Goal: Task Accomplishment & Management: Use online tool/utility

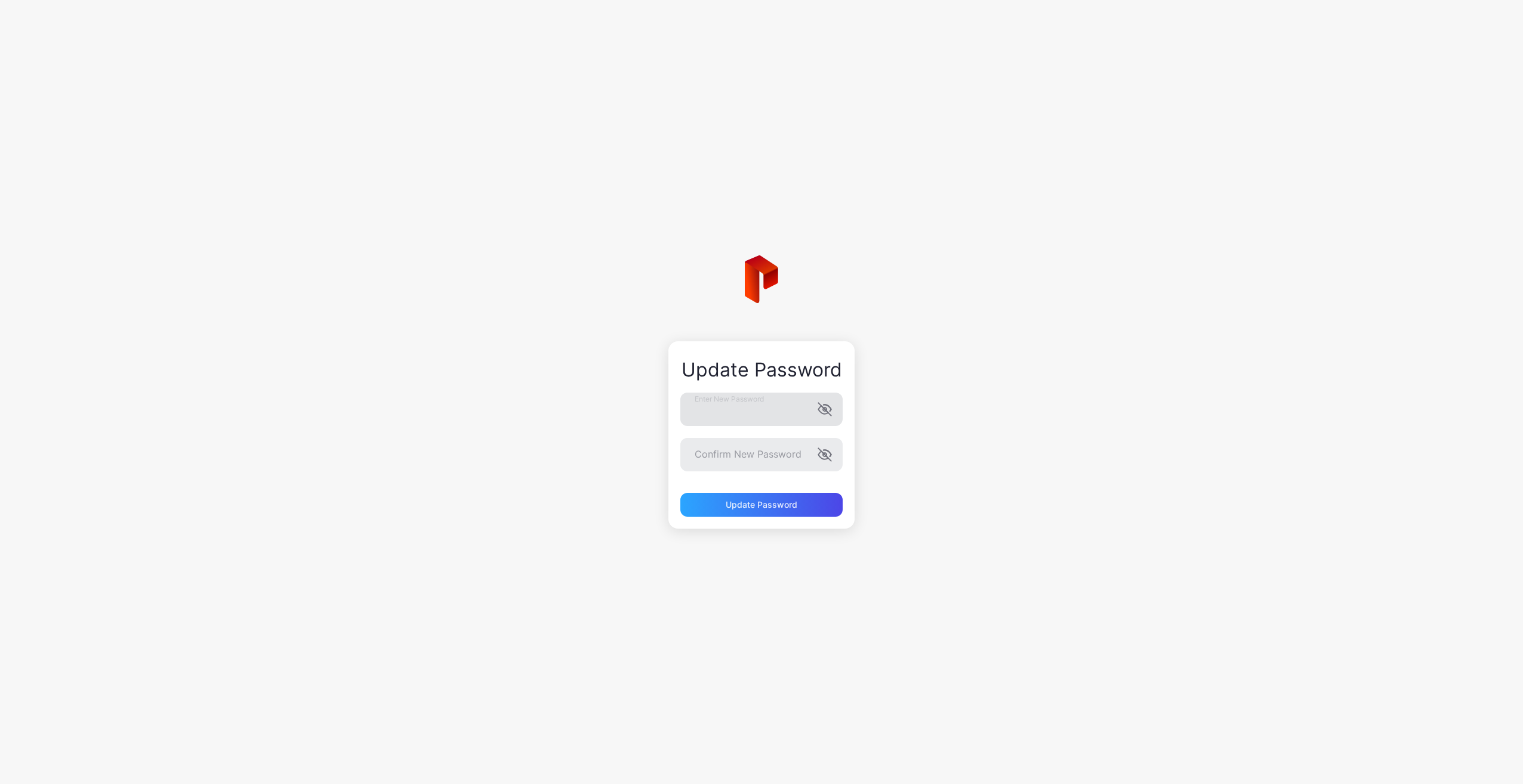
click at [827, 406] on icon "button" at bounding box center [827, 408] width 8 height 7
click at [827, 454] on icon "button" at bounding box center [824, 454] width 14 height 14
click at [822, 503] on div "Update Password" at bounding box center [762, 505] width 162 height 24
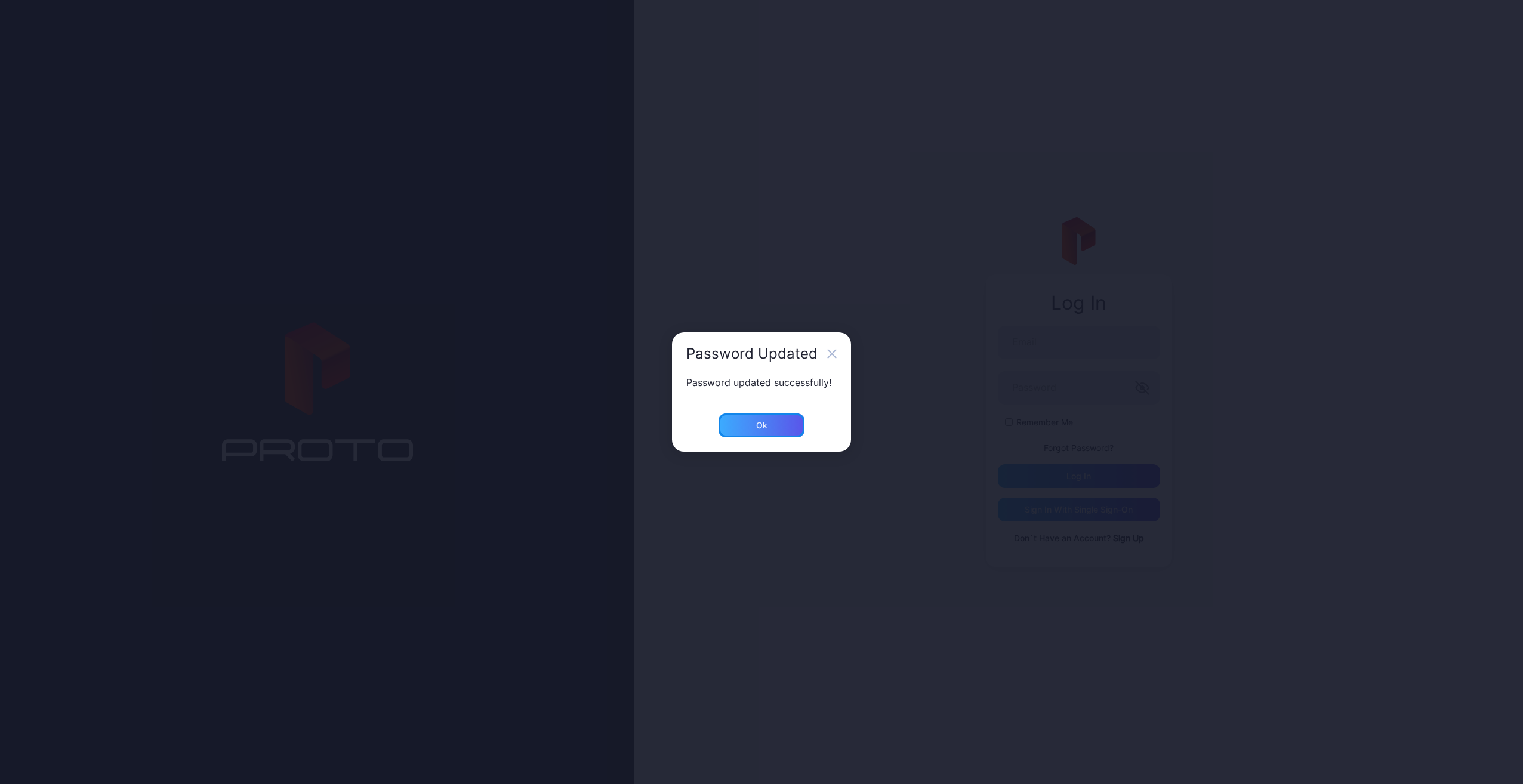
click at [765, 423] on div "Ok" at bounding box center [762, 426] width 12 height 10
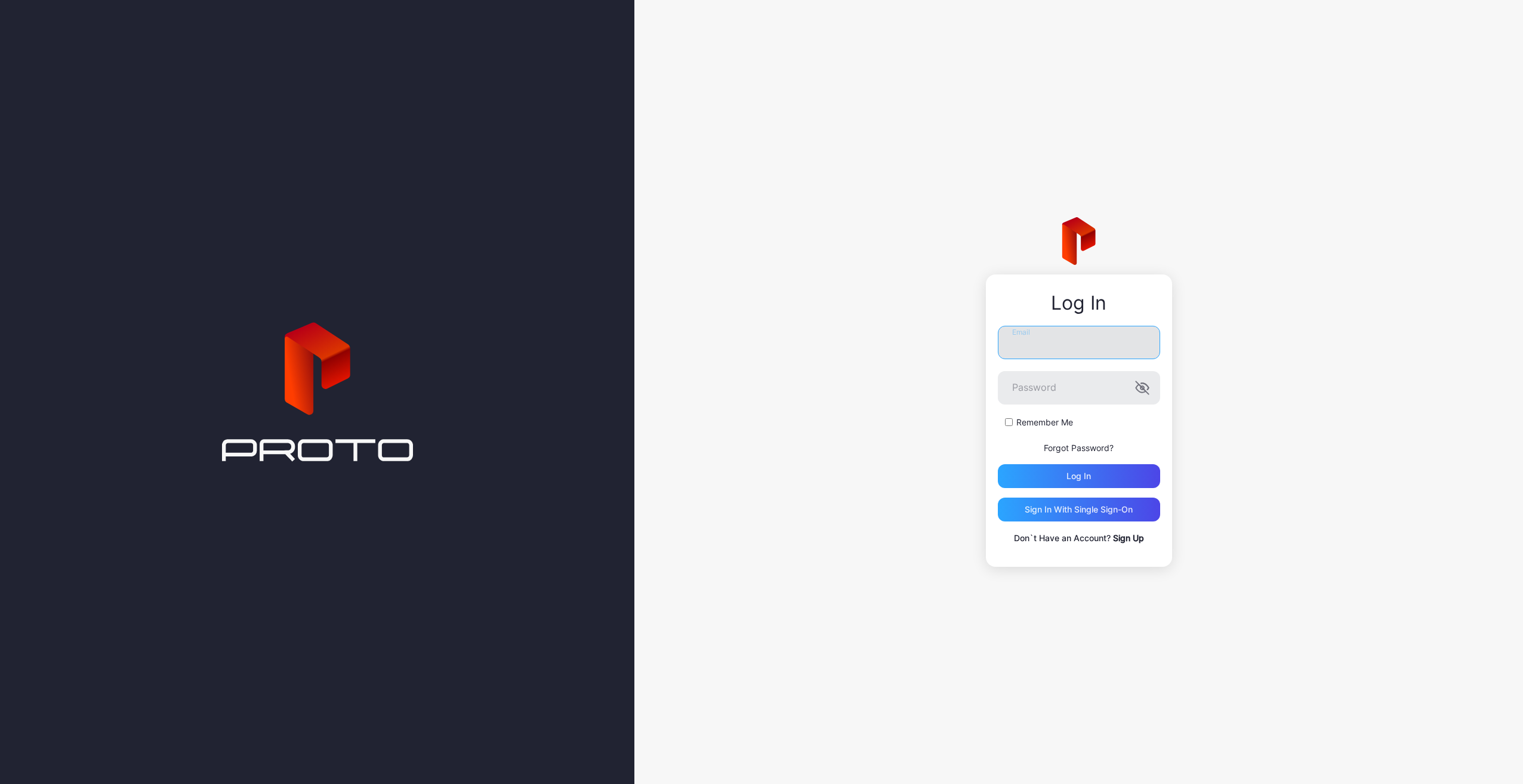
click at [1056, 349] on input "Email" at bounding box center [1079, 342] width 162 height 34
type input "**********"
click at [1030, 426] on label "Remember Me" at bounding box center [1044, 422] width 57 height 12
click at [1048, 470] on div "Log in" at bounding box center [1079, 476] width 162 height 24
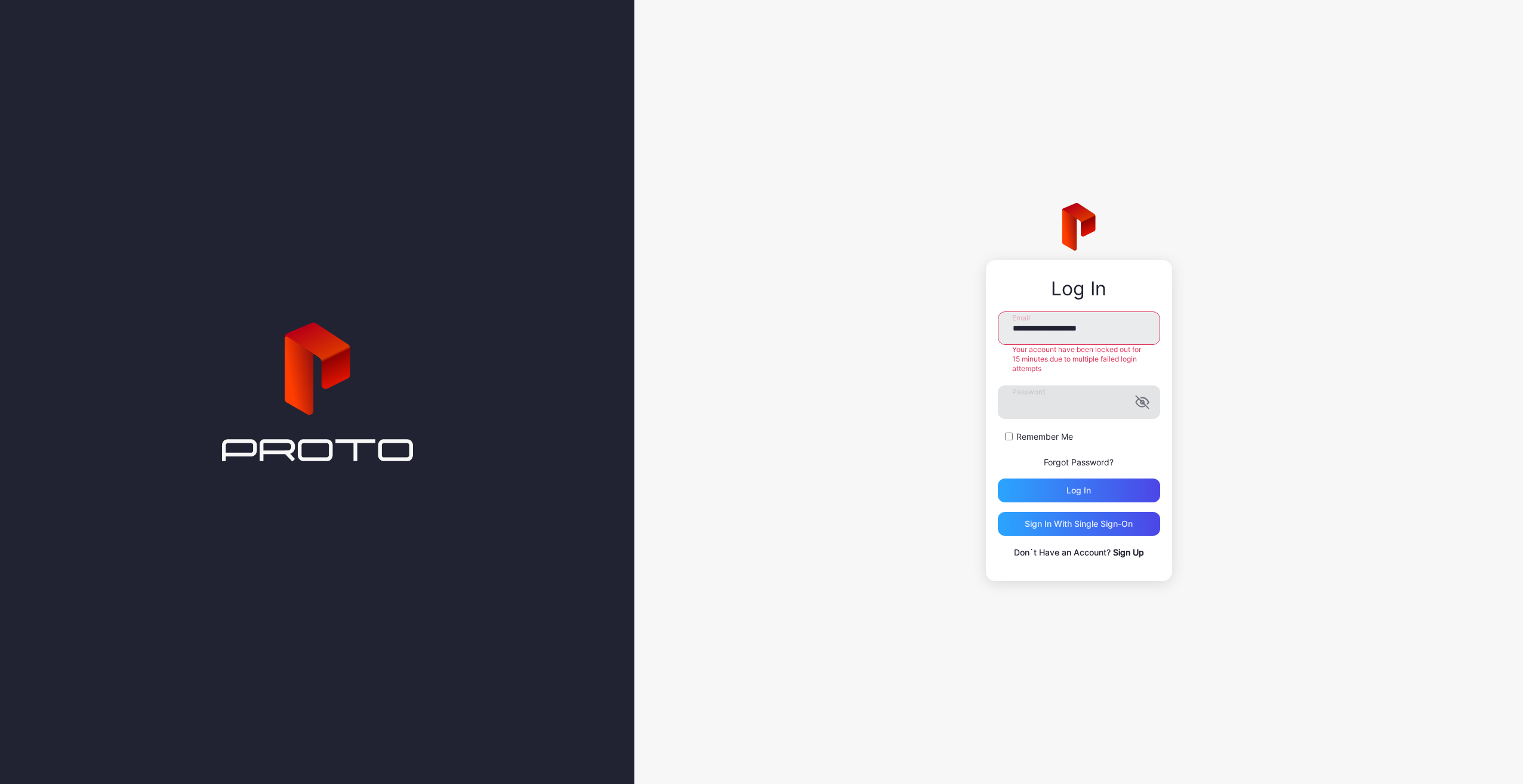
click at [1145, 397] on icon "button" at bounding box center [1142, 402] width 14 height 14
click at [1110, 487] on div "Log in" at bounding box center [1079, 490] width 162 height 24
click at [1111, 483] on div "Log in" at bounding box center [1079, 490] width 162 height 24
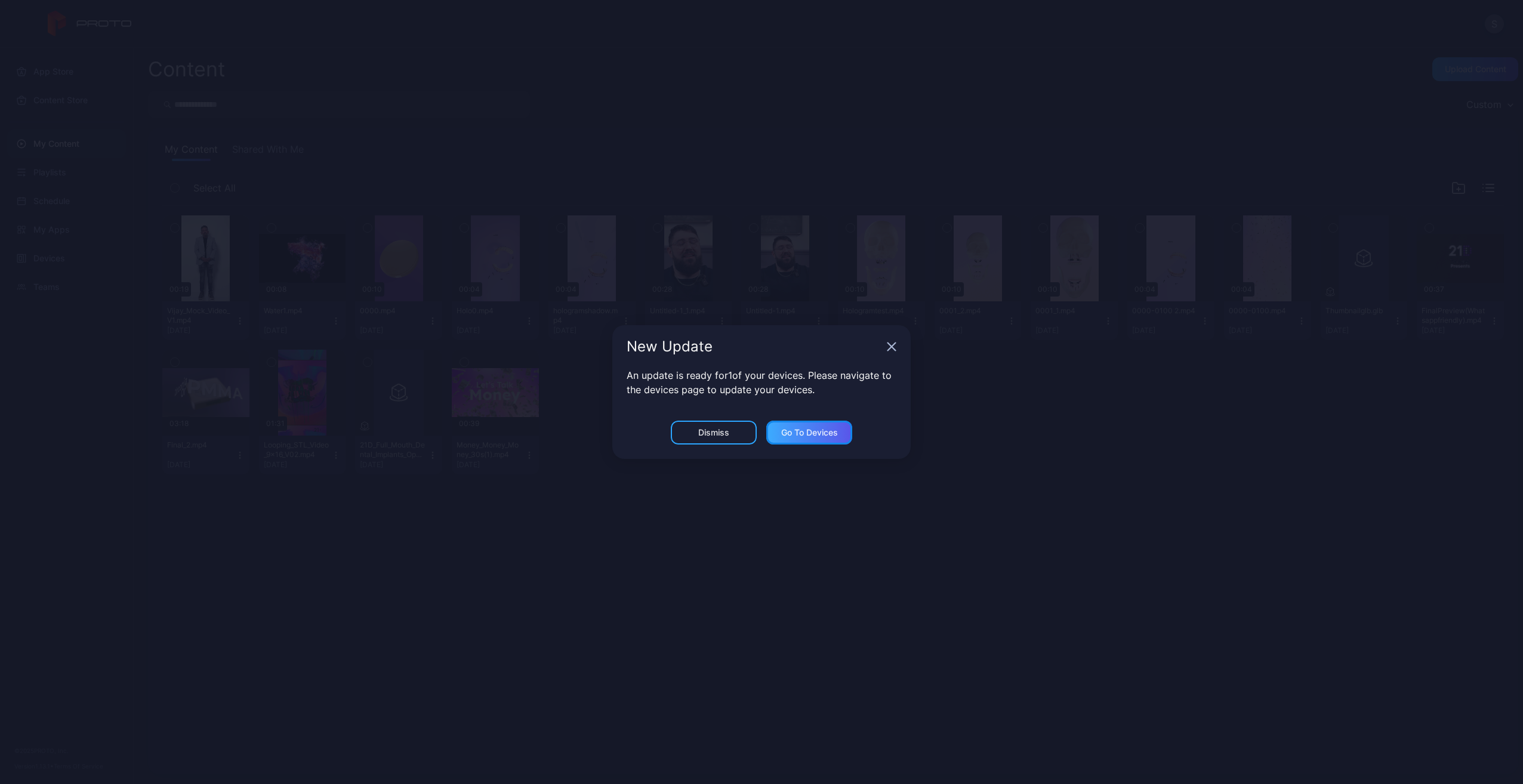
click at [804, 437] on div "Go to devices" at bounding box center [809, 433] width 57 height 10
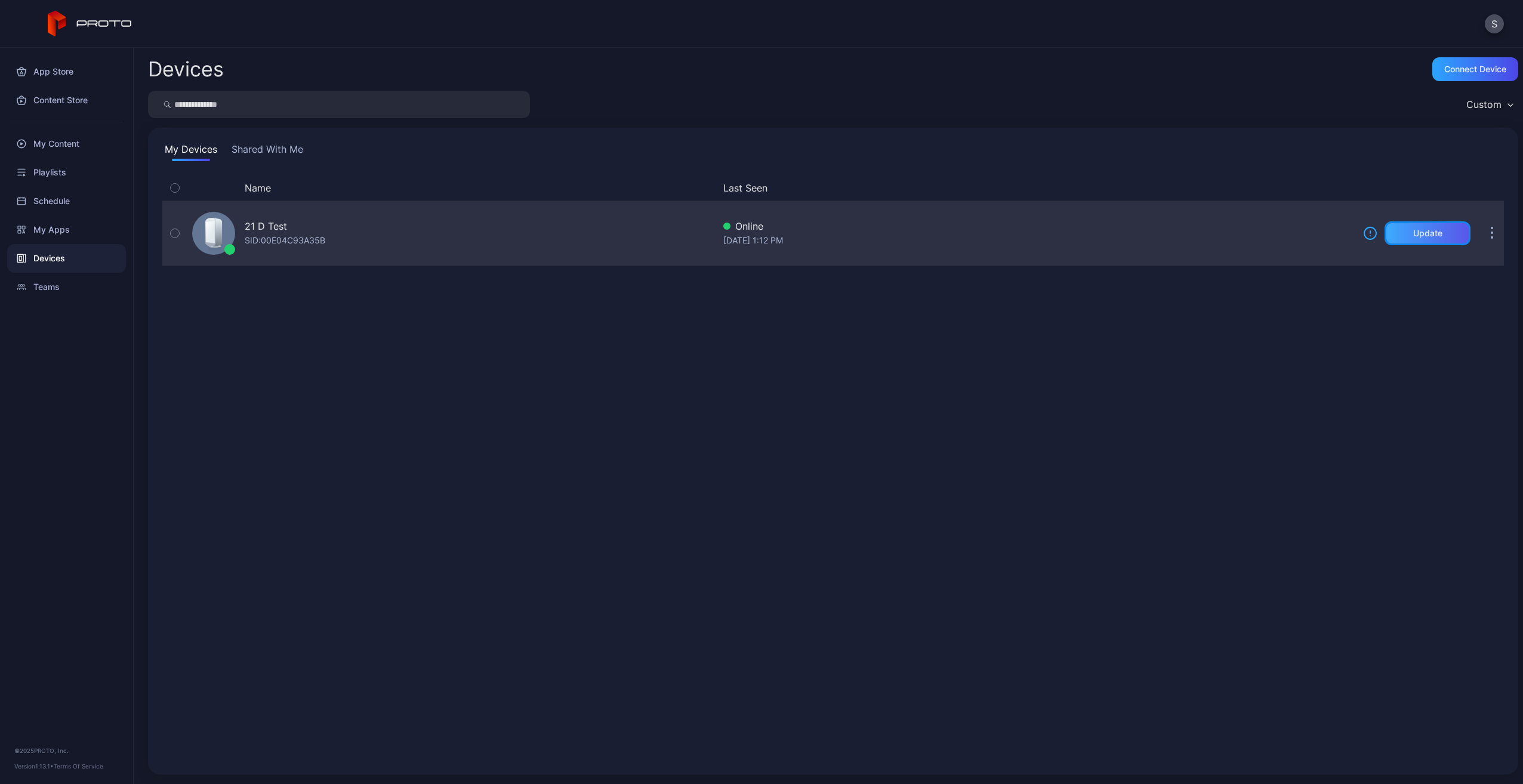
click at [1389, 235] on div "Update" at bounding box center [1427, 233] width 86 height 24
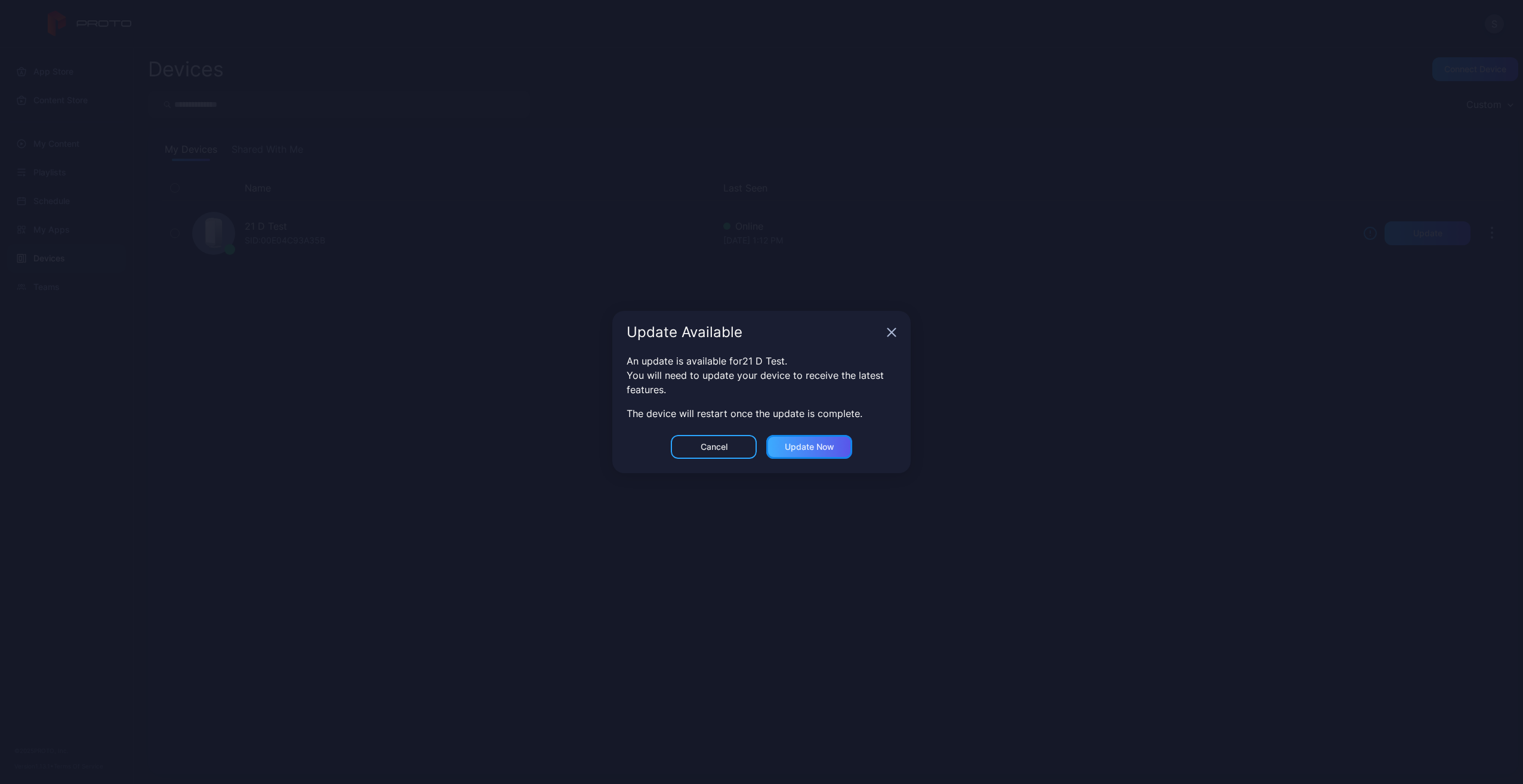
click at [828, 440] on div "Update now" at bounding box center [809, 446] width 86 height 24
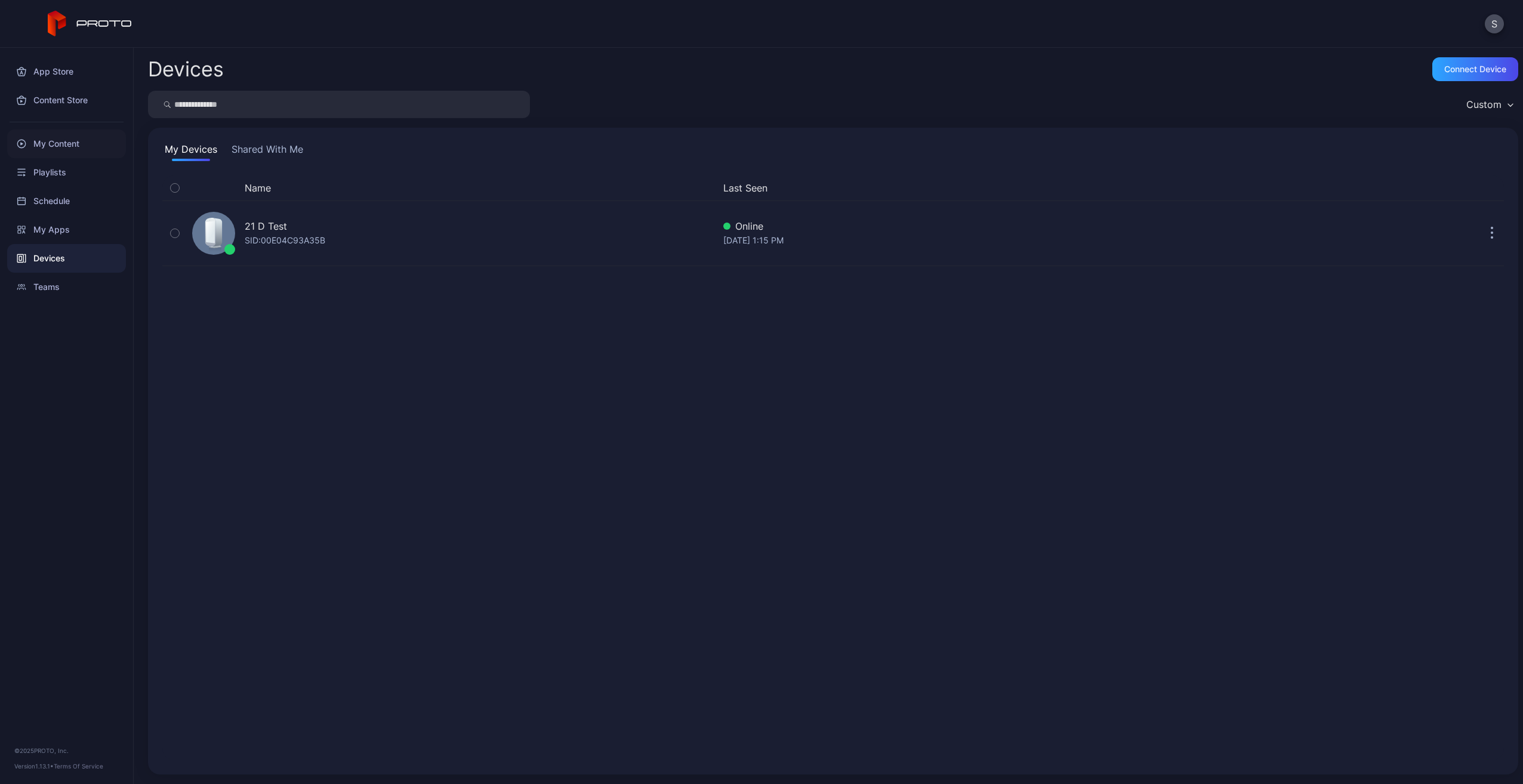
click at [73, 152] on div "My Content" at bounding box center [66, 144] width 119 height 29
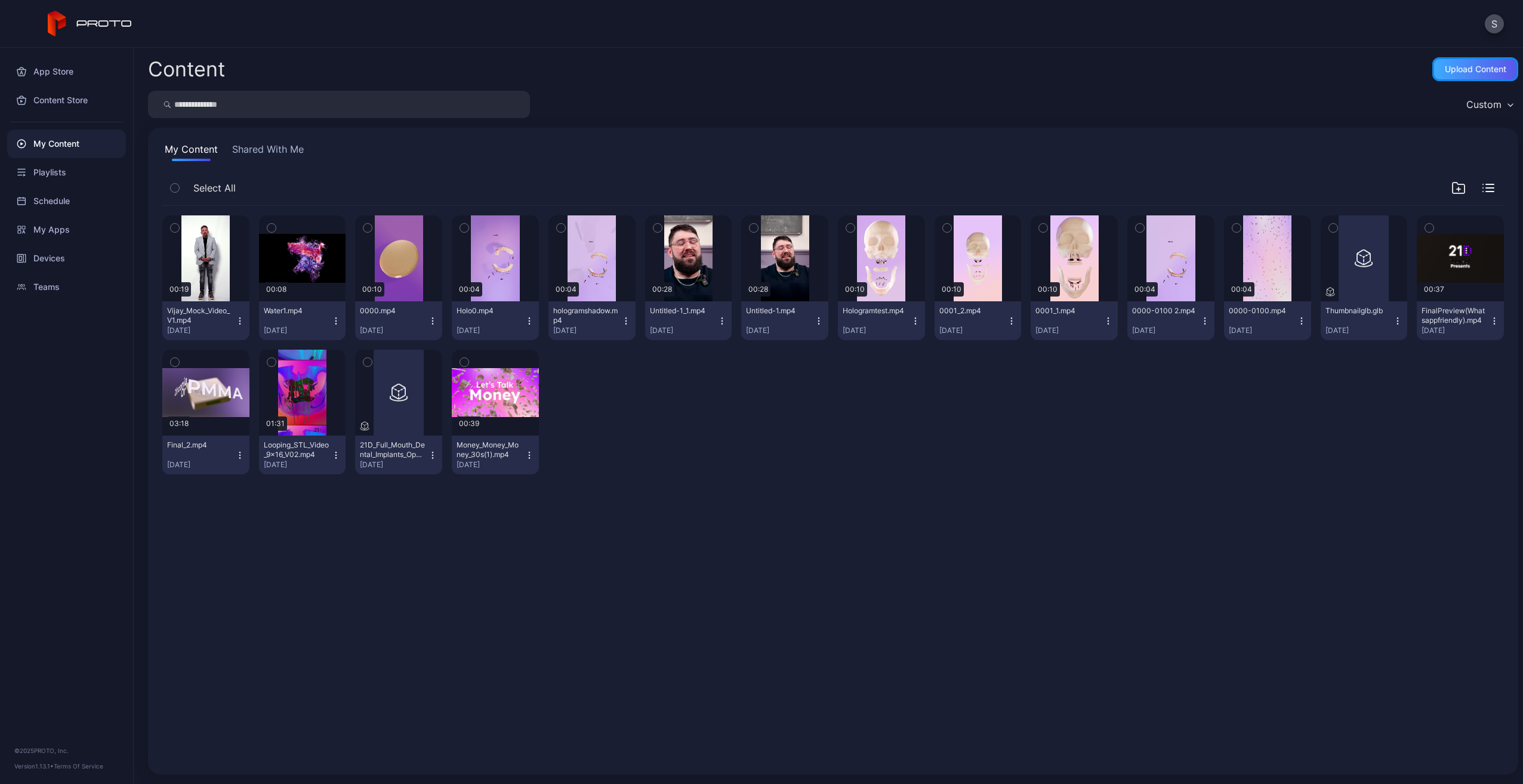
click at [1494, 63] on div "Upload Content" at bounding box center [1475, 69] width 86 height 24
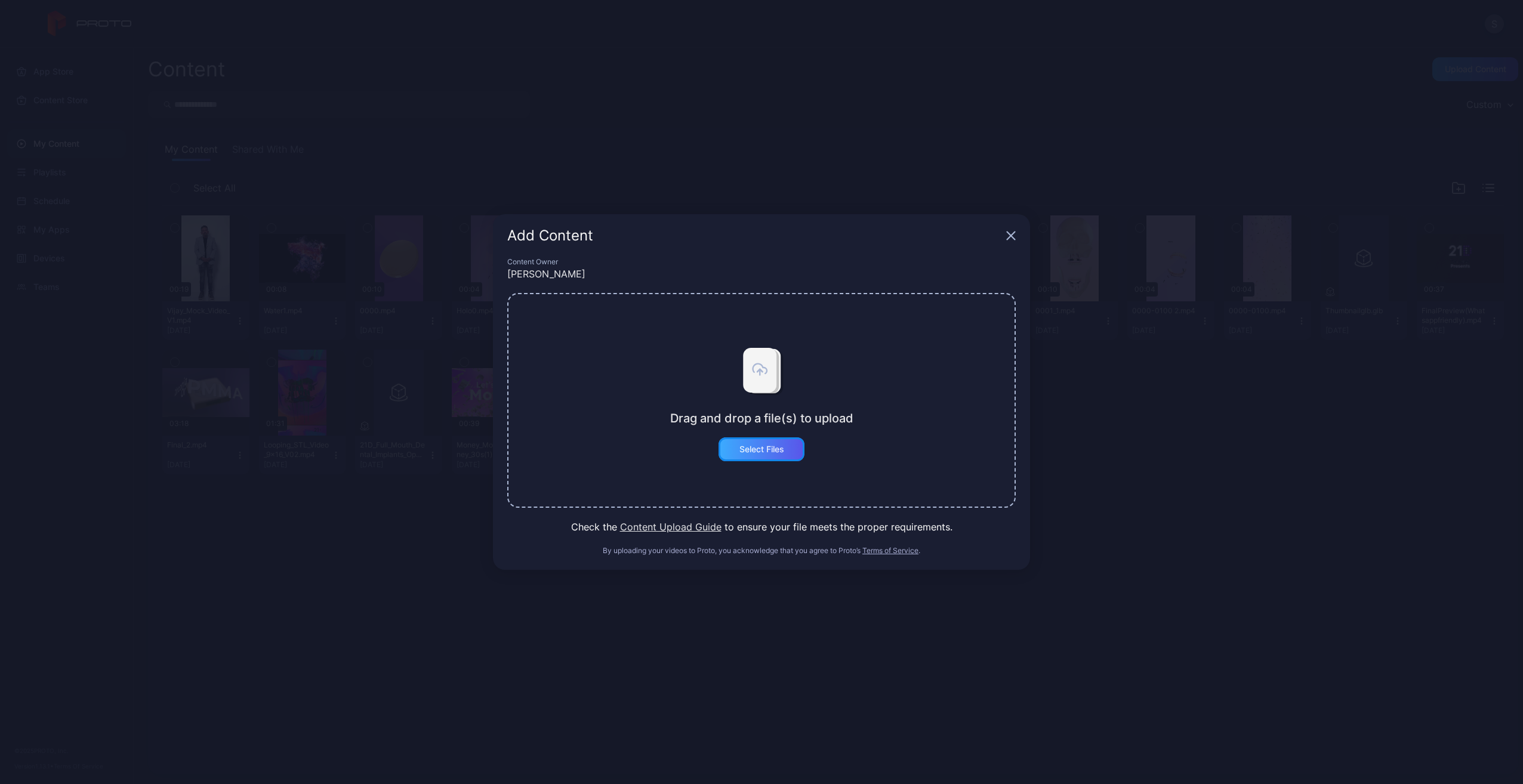
click at [748, 452] on div "Select Files" at bounding box center [762, 449] width 45 height 10
